Goal: Information Seeking & Learning: Learn about a topic

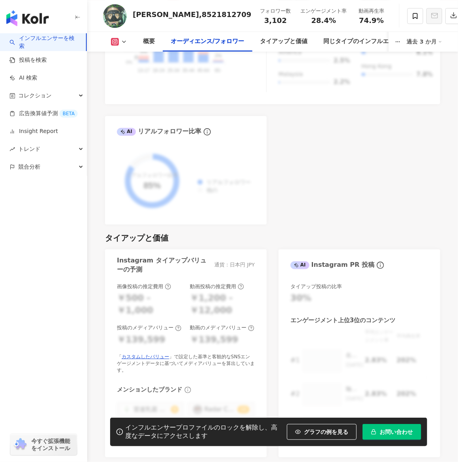
scroll to position [990, 0]
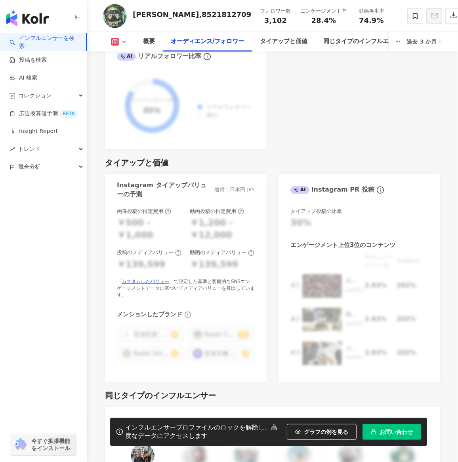
click at [117, 43] on icon at bounding box center [115, 42] width 8 height 8
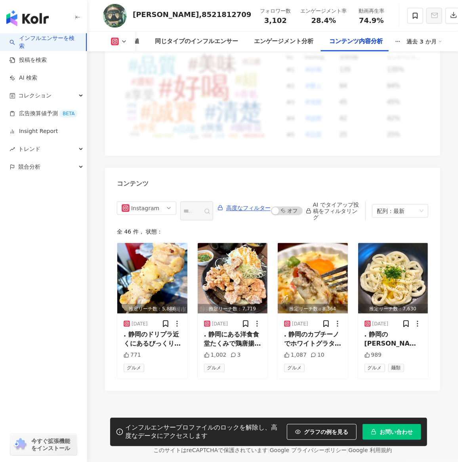
scroll to position [2383, 0]
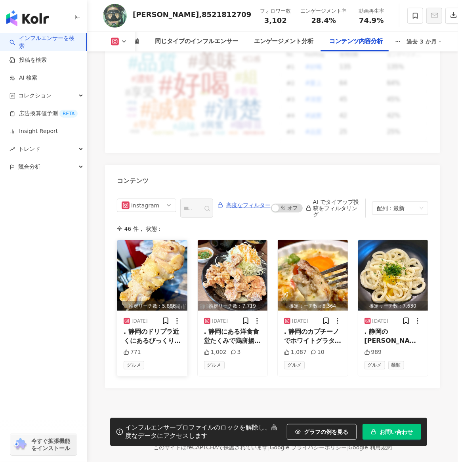
click at [145, 240] on img "button" at bounding box center [152, 275] width 70 height 70
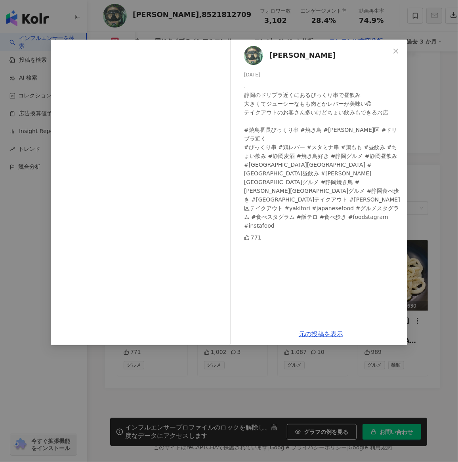
click at [31, 11] on div "伊東 宏司 2025/09/13 . 静岡のドリプラ近くにあるびっくり串で昼飲み 大きくてジューシーなもも肉とかレバーが美味い😋 テイクアウトのお客さん多いけ…" at bounding box center [229, 231] width 458 height 462
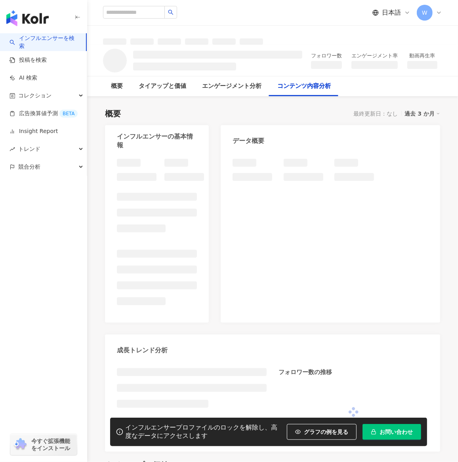
click at [50, 40] on link "インフルエンサーを検索" at bounding box center [44, 41] width 70 height 15
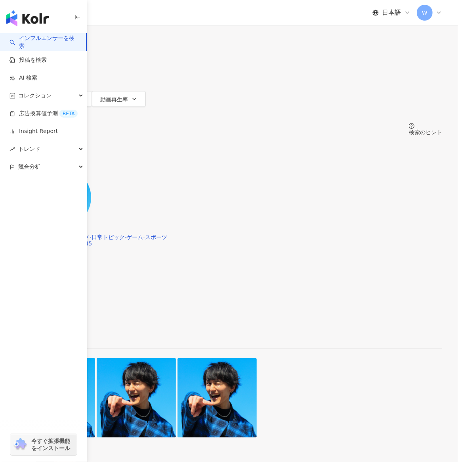
click at [142, 15] on input "search" at bounding box center [110, 7] width 64 height 15
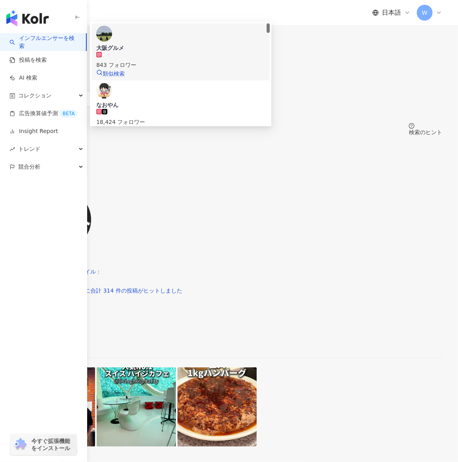
type input "*****"
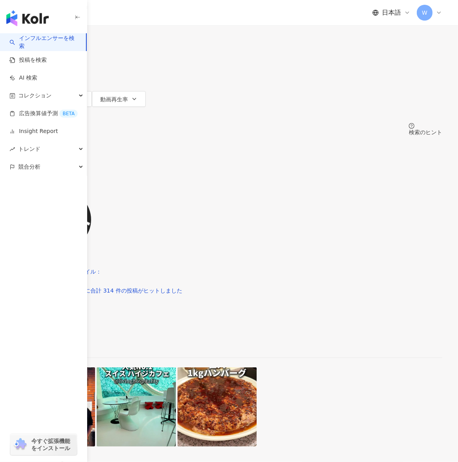
click at [172, 94] on div "タイプ 性別 フォロワー数 エンゲージメント率 動画再生率 フィルター" at bounding box center [229, 83] width 426 height 79
click at [57, 80] on span "フォロワー数" at bounding box center [40, 83] width 33 height 6
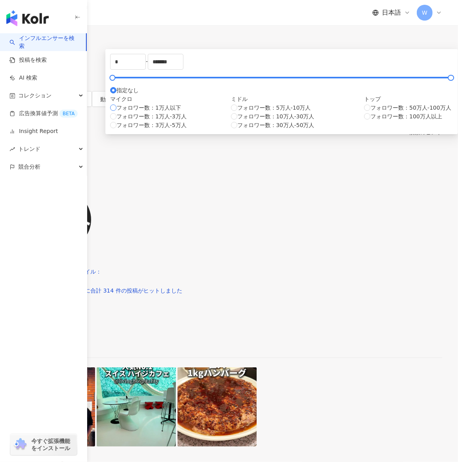
click at [181, 112] on span "フォロワー数：1万人以下" at bounding box center [148, 107] width 65 height 9
type input "****"
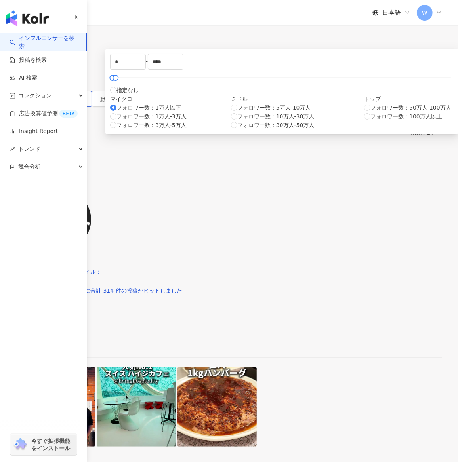
click at [74, 96] on span "エンゲージメント率" at bounding box center [49, 99] width 50 height 6
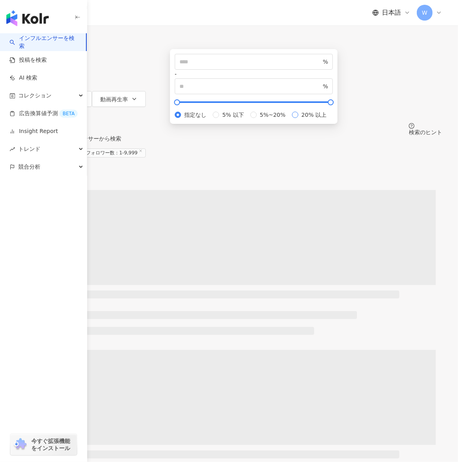
click at [298, 119] on span "20% 以上" at bounding box center [314, 114] width 32 height 9
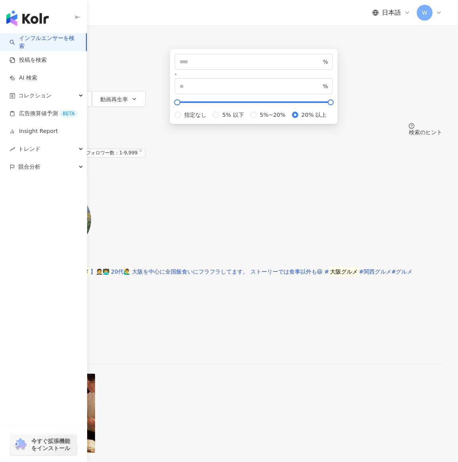
click at [229, 102] on div "すべてのSNS ***** 日本 検索 c6b3e0b1-899e-4e1b-8ce5-05444ba4e446 f4543a91-a1de-4344-b52…" at bounding box center [229, 67] width 458 height 135
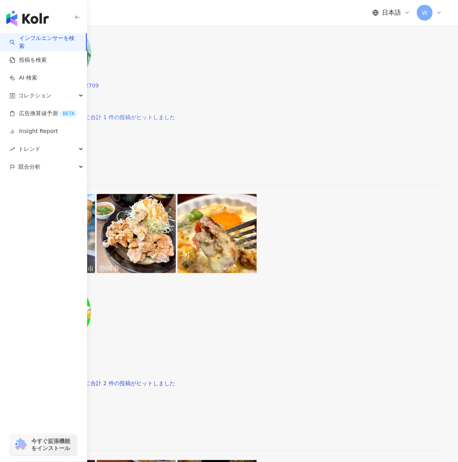
scroll to position [145, 0]
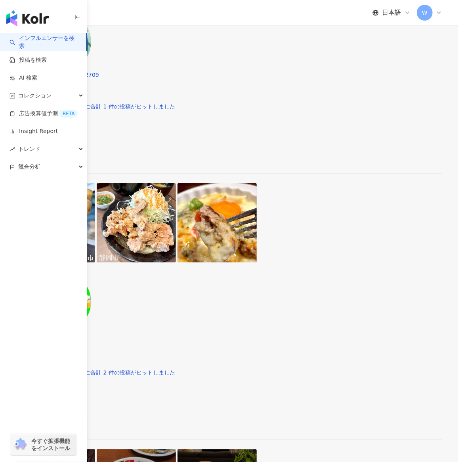
click at [53, 331] on span ",1603486800" at bounding box center [34, 334] width 37 height 6
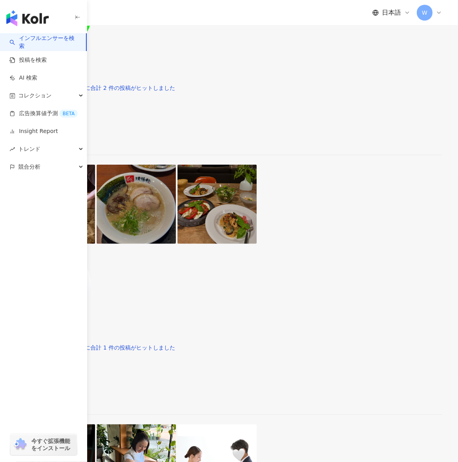
scroll to position [406, 0]
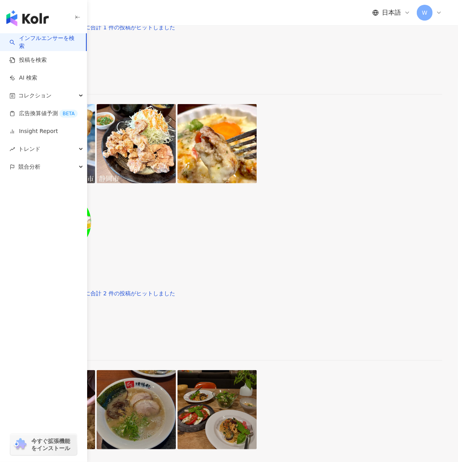
scroll to position [0, 0]
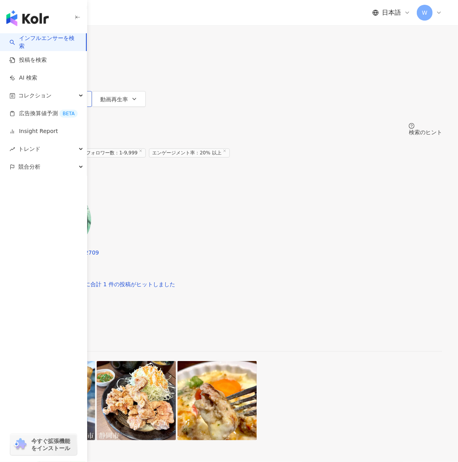
click at [74, 96] on span "エンゲージメント率" at bounding box center [49, 99] width 50 height 6
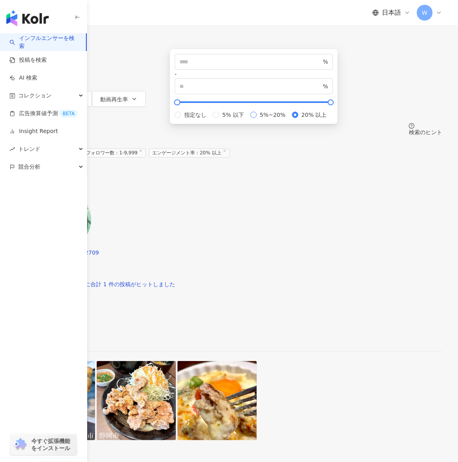
click at [283, 119] on span "5%~20%" at bounding box center [272, 114] width 32 height 9
type input "*"
type input "**"
click at [231, 91] on div "タイプ 性別 フォロワー数 エンゲージメント率 動画再生率 フィルター * - **** 指定なし マイクロ フォロワー数：1万人以下 フォロワー数：1万人-…" at bounding box center [229, 83] width 426 height 79
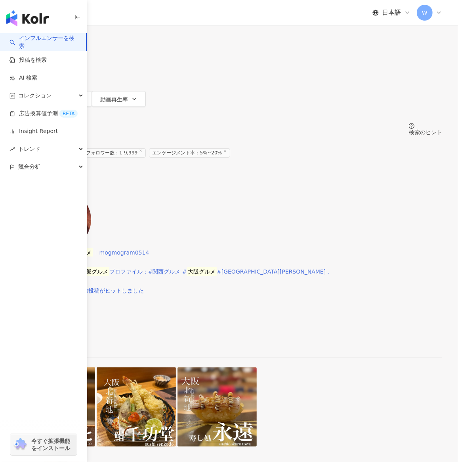
click at [63, 249] on span "もぐもぐらむ🦄🌈" at bounding box center [39, 252] width 47 height 6
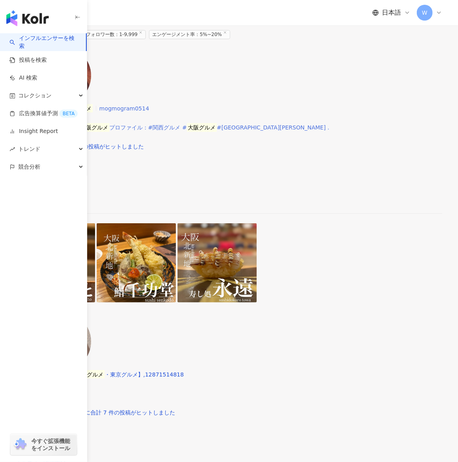
scroll to position [118, 0]
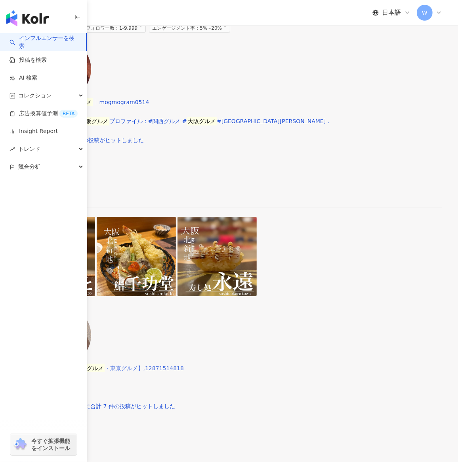
click at [251, 365] on div "t0504u【福岡グルメ・ 大阪グルメ ・東京グルメ】,12871514818" at bounding box center [229, 368] width 426 height 6
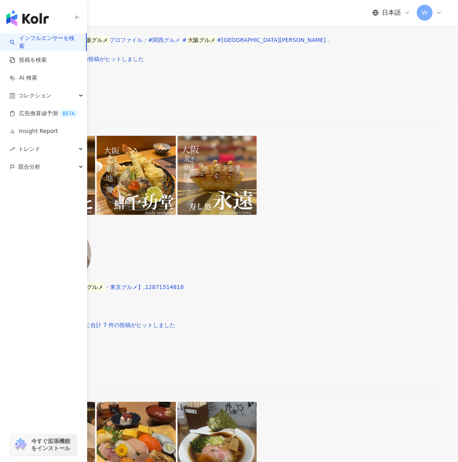
scroll to position [0, 0]
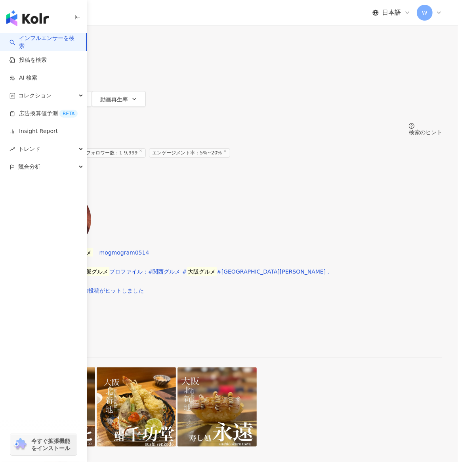
click at [57, 80] on span "フォロワー数" at bounding box center [40, 83] width 33 height 6
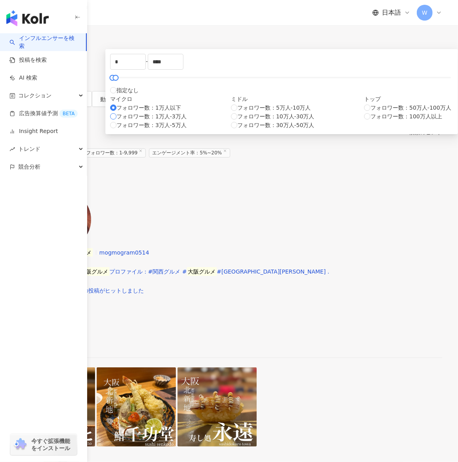
click at [186, 121] on span "フォロワー数：1万人-3万人" at bounding box center [151, 116] width 70 height 9
type input "*****"
click at [165, 91] on div "タイプ 性別 フォロワー数 エンゲージメント率 動画再生率 フィルター ***** - ***** 指定なし マイクロ フォロワー数：1万人以下 フォロワー数…" at bounding box center [229, 83] width 426 height 79
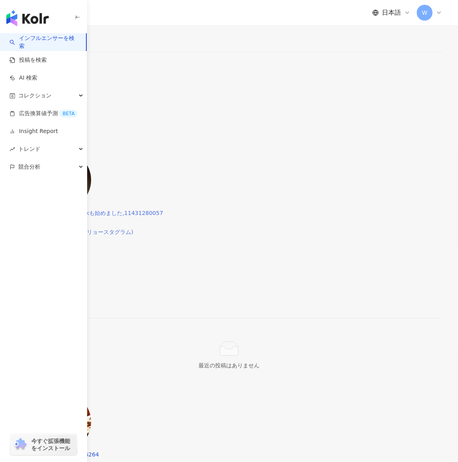
scroll to position [556, 0]
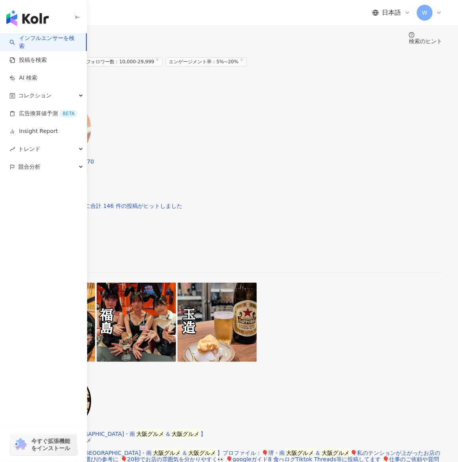
scroll to position [0, 0]
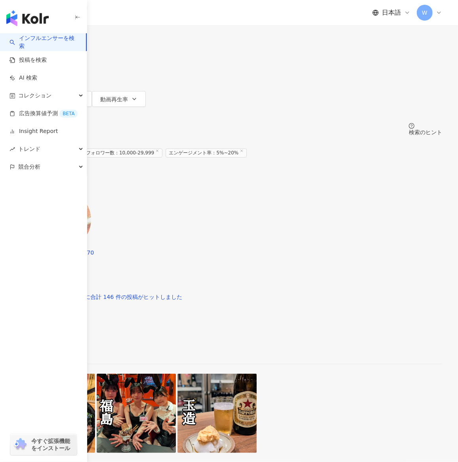
click at [67, 80] on icon "button" at bounding box center [64, 83] width 6 height 6
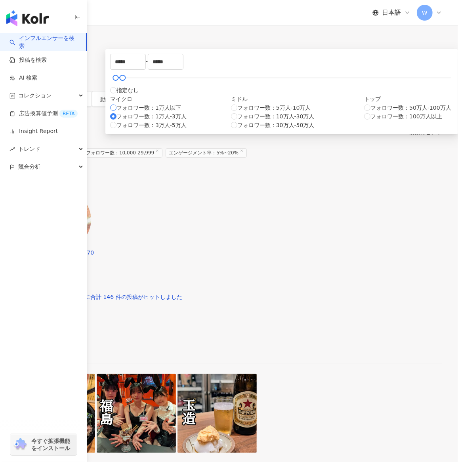
click at [181, 112] on span "フォロワー数：1万人以下" at bounding box center [148, 107] width 65 height 9
type input "*"
type input "****"
click at [169, 102] on div "すべてのSNS ***** 日本 検索 c6b3e0b1-899e-4e1b-8ce5-05444ba4e446 f4543a91-a1de-4344-b52…" at bounding box center [229, 67] width 458 height 135
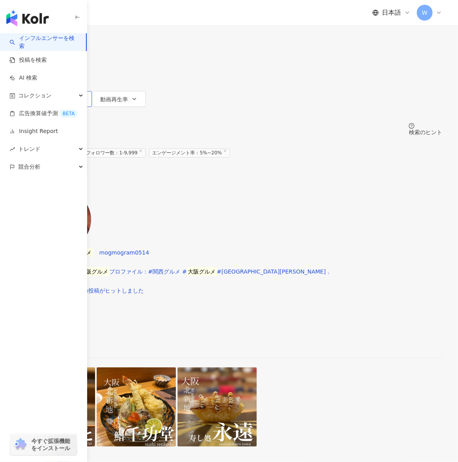
click at [92, 91] on button "エンゲージメント率" at bounding box center [54, 99] width 76 height 16
click at [215, 92] on div "タイプ 性別 フォロワー数 エンゲージメント率 動画再生率 フィルター * - **** 指定なし マイクロ フォロワー数：1万人以下 フォロワー数：1万人-…" at bounding box center [229, 83] width 426 height 79
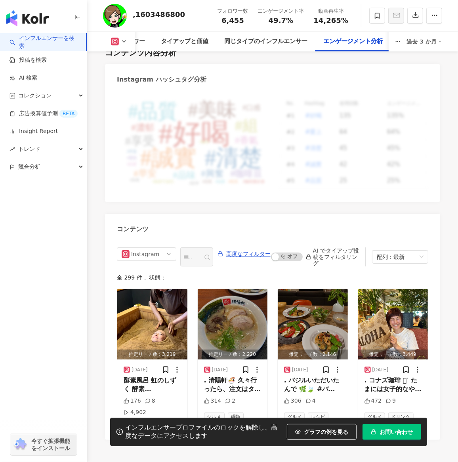
scroll to position [2377, 0]
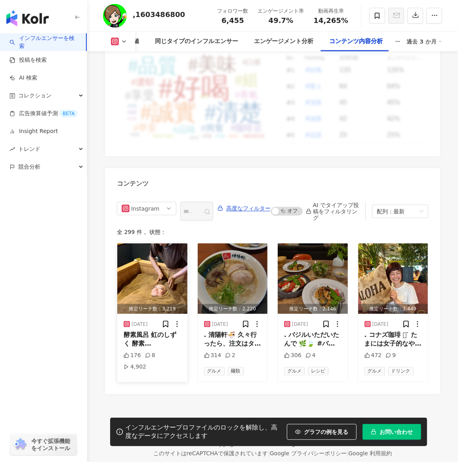
click at [150, 269] on img "button" at bounding box center [152, 278] width 70 height 70
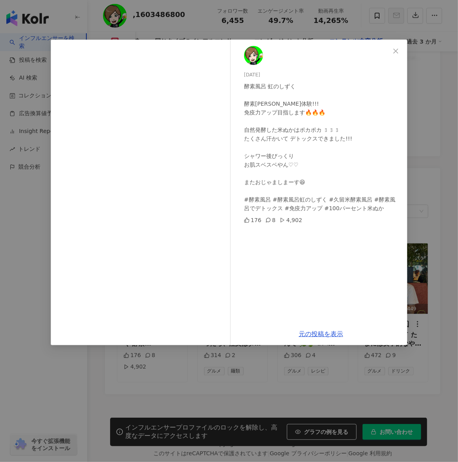
click at [300, 36] on div "2025/07/27 酵素風呂 虹のしずく 酵素風呂初体験!!! 免疫力アップ目指します🔥🔥🔥 自然発酵した米ぬかはポカポカ ꒱꒱꒱ たくさん汗かいて デトッ…" at bounding box center [229, 231] width 458 height 462
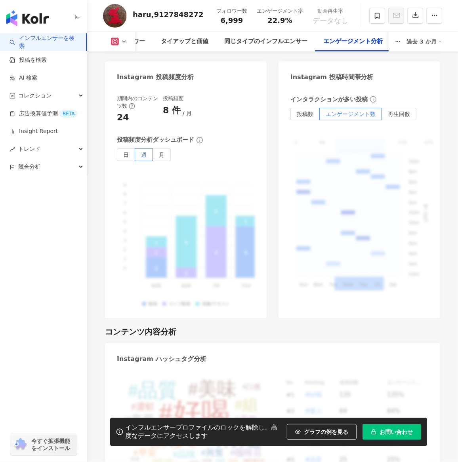
scroll to position [2381, 0]
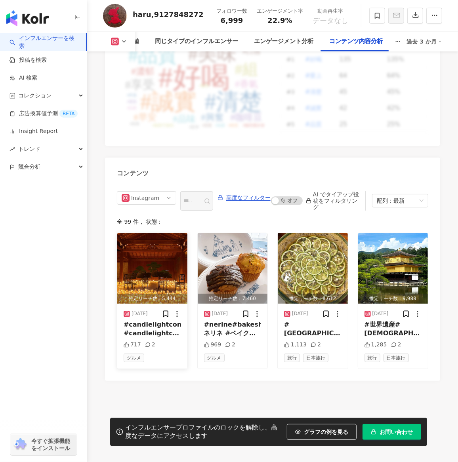
click at [156, 256] on img "button" at bounding box center [152, 268] width 70 height 70
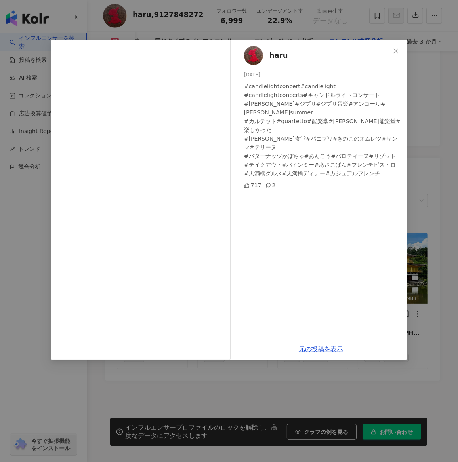
click at [59, 11] on div "haru 2025/09/17 #candlelightconcert#candlelight #candlelightconcerts#キャンドルライトコン…" at bounding box center [229, 231] width 458 height 462
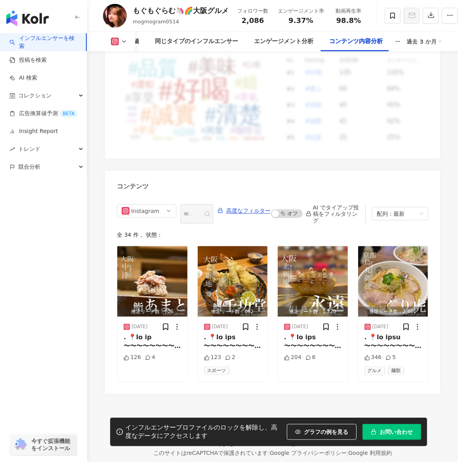
scroll to position [2407, 0]
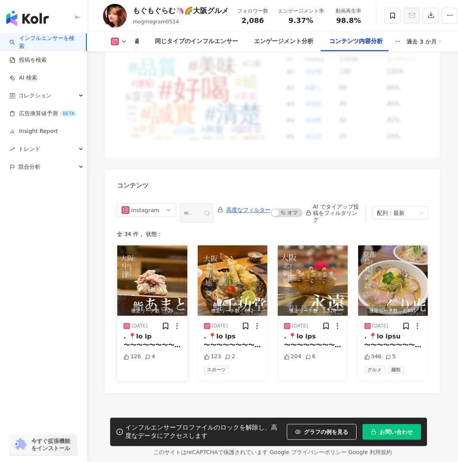
click at [153, 274] on img "button" at bounding box center [152, 280] width 70 height 70
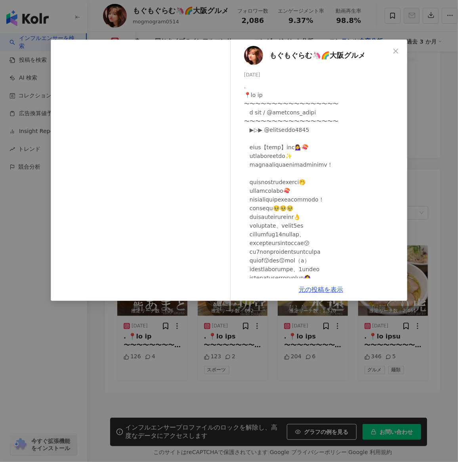
click at [366, 30] on div "もぐもぐらむ🦄🌈大阪グルメ 2025/09/07 126 4 元の投稿を表示" at bounding box center [229, 231] width 458 height 462
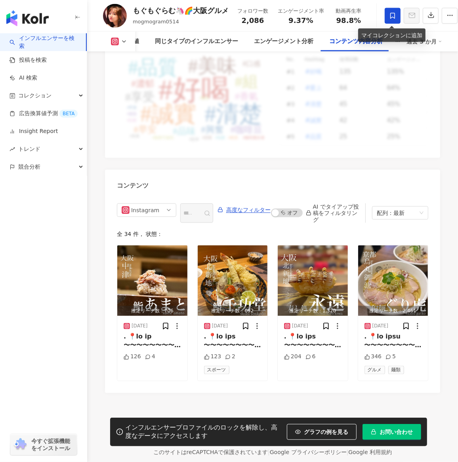
click at [387, 21] on span at bounding box center [392, 16] width 16 height 16
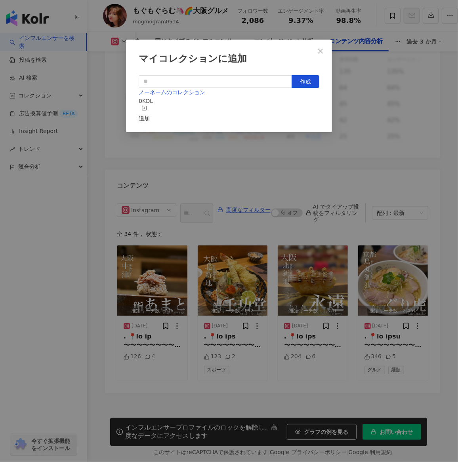
click at [150, 109] on div "追加" at bounding box center [144, 113] width 11 height 17
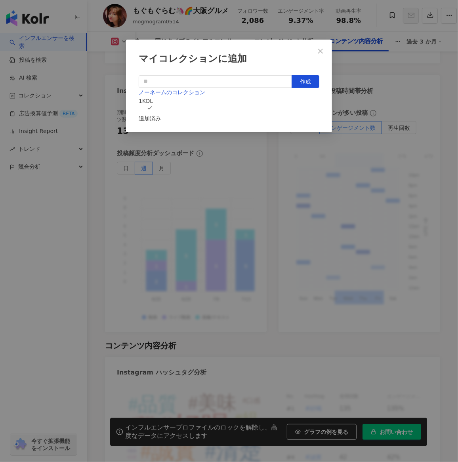
scroll to position [2399, 0]
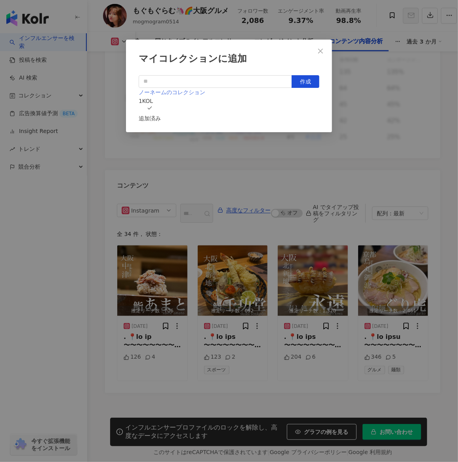
click at [156, 95] on span "ノーネームのコレクション" at bounding box center [172, 92] width 66 height 6
click at [98, 73] on div "マイコレクションに追加 作成 ノーネームのコレクション 1 KOL 追加済み" at bounding box center [229, 231] width 458 height 462
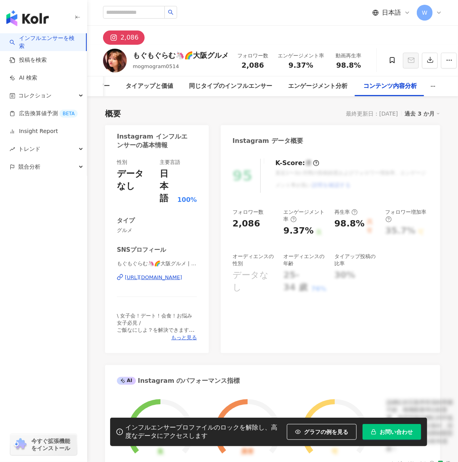
click at [386, 429] on span "お問い合わせ" at bounding box center [395, 432] width 33 height 6
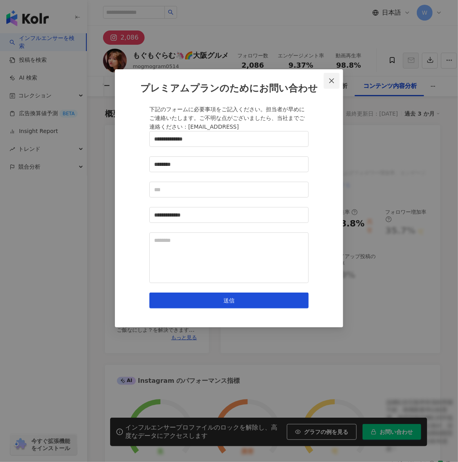
click at [334, 78] on span "Close" at bounding box center [331, 81] width 16 height 6
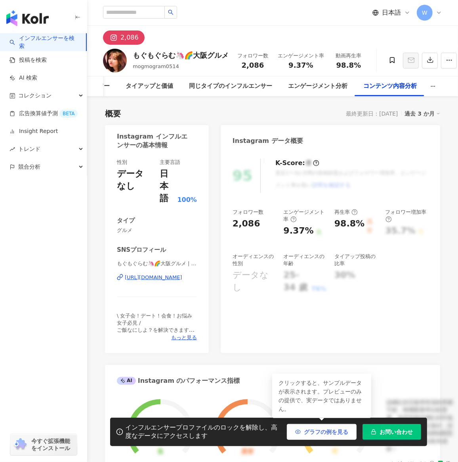
click at [306, 435] on button "グラフの例を見る" at bounding box center [322, 432] width 70 height 16
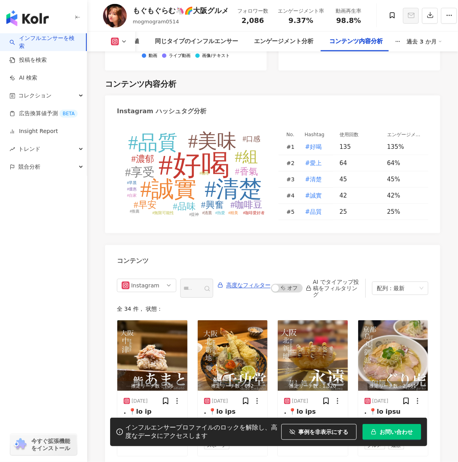
scroll to position [2328, 0]
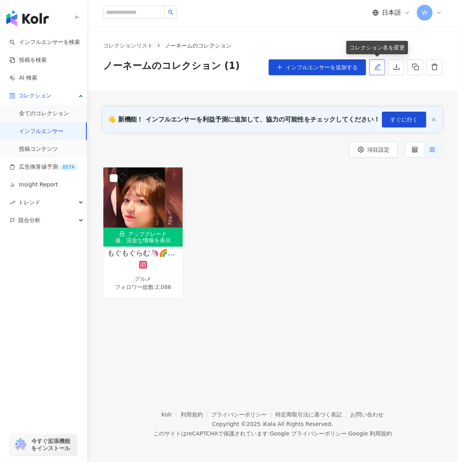
click at [375, 65] on icon "edit" at bounding box center [377, 66] width 7 height 7
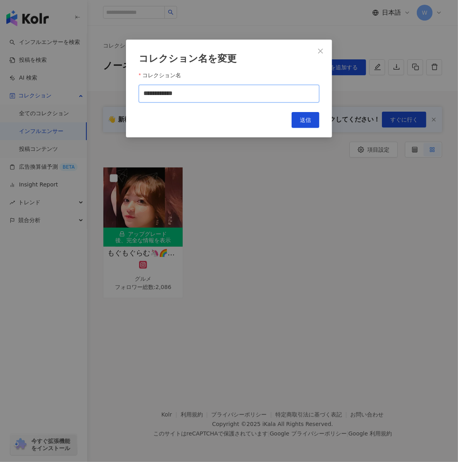
click at [235, 95] on input "**********" at bounding box center [229, 94] width 180 height 18
type input "*"
type input "**"
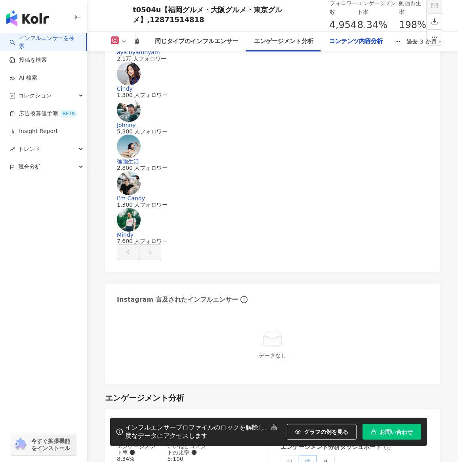
scroll to position [2389, 0]
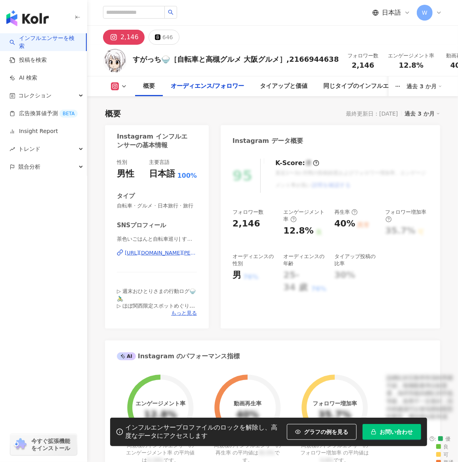
scroll to position [1068, 0]
